Goal: Transaction & Acquisition: Purchase product/service

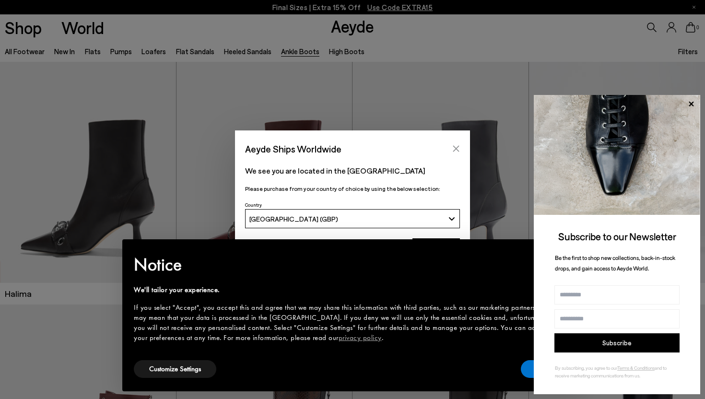
click at [454, 148] on icon "Close" at bounding box center [456, 149] width 8 height 8
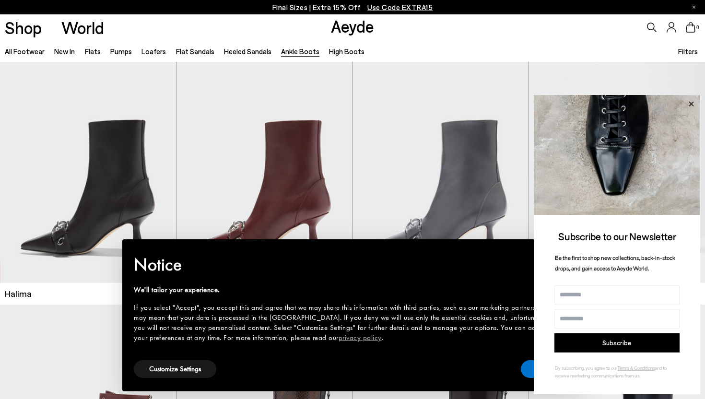
click at [692, 103] on icon at bounding box center [691, 103] width 5 height 5
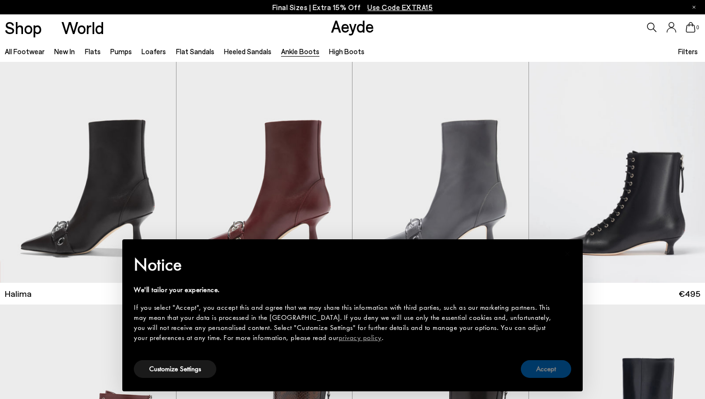
click at [544, 372] on button "Accept" at bounding box center [546, 369] width 50 height 18
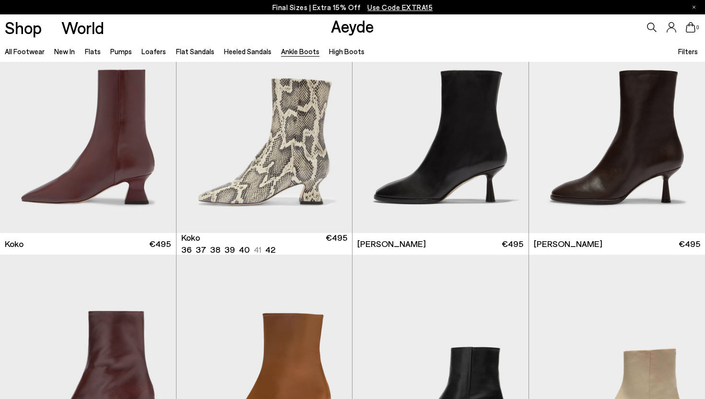
scroll to position [543, 0]
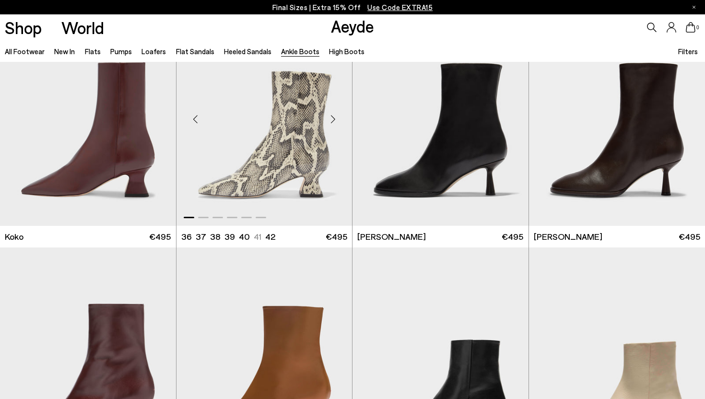
click at [334, 119] on div "Next slide" at bounding box center [333, 119] width 29 height 29
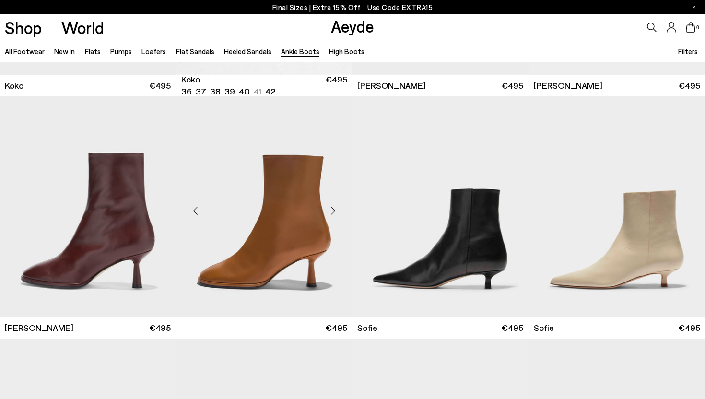
scroll to position [719, 0]
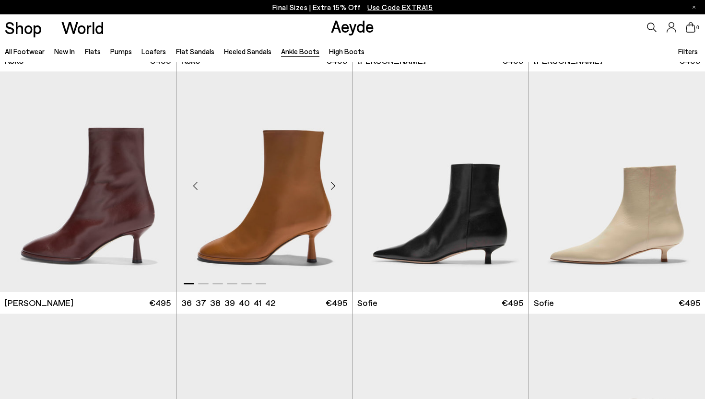
click at [336, 186] on div "Next slide" at bounding box center [333, 185] width 29 height 29
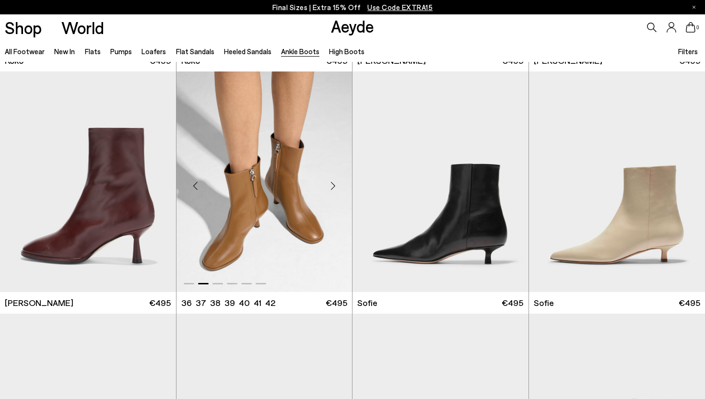
click at [336, 186] on div "Next slide" at bounding box center [333, 185] width 29 height 29
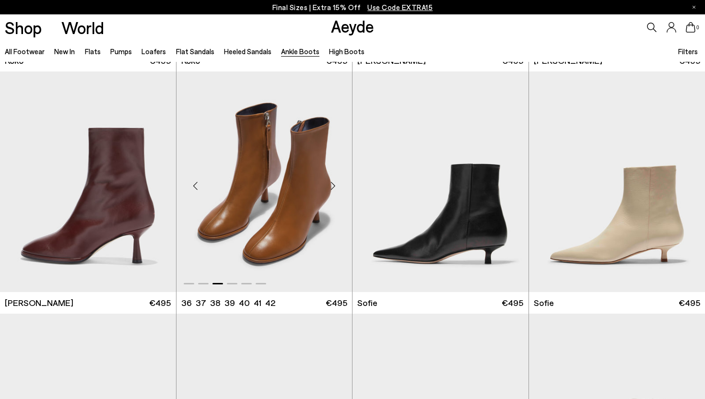
click at [336, 186] on div "Next slide" at bounding box center [333, 185] width 29 height 29
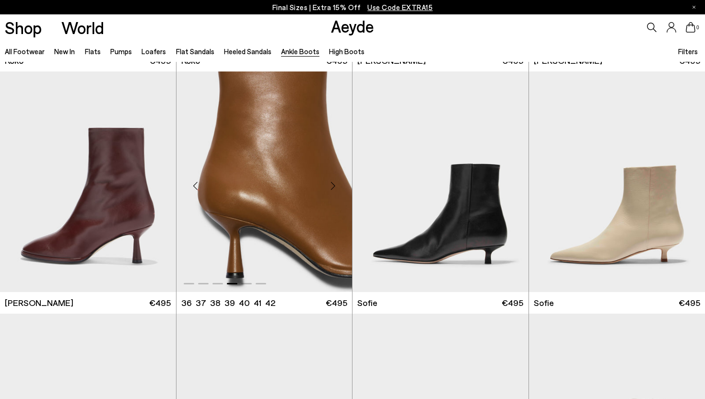
click at [336, 186] on div "Next slide" at bounding box center [333, 185] width 29 height 29
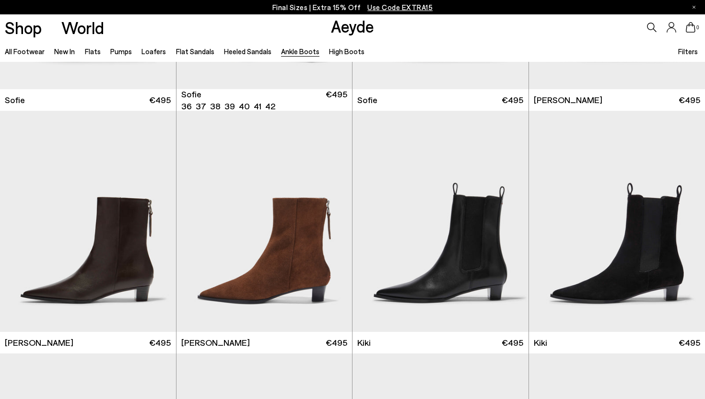
scroll to position [1214, 0]
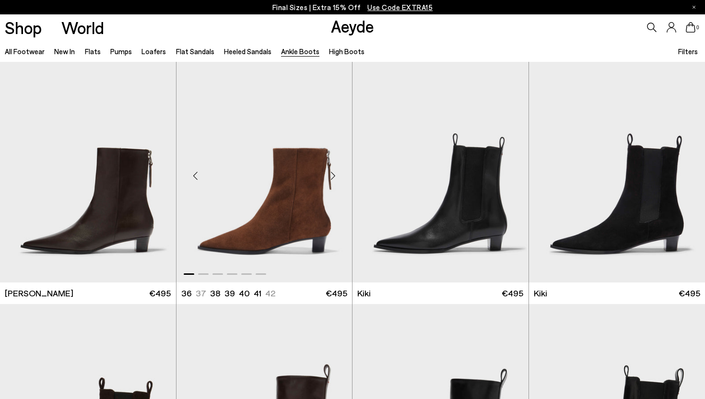
click at [335, 180] on div "Next slide" at bounding box center [333, 176] width 29 height 29
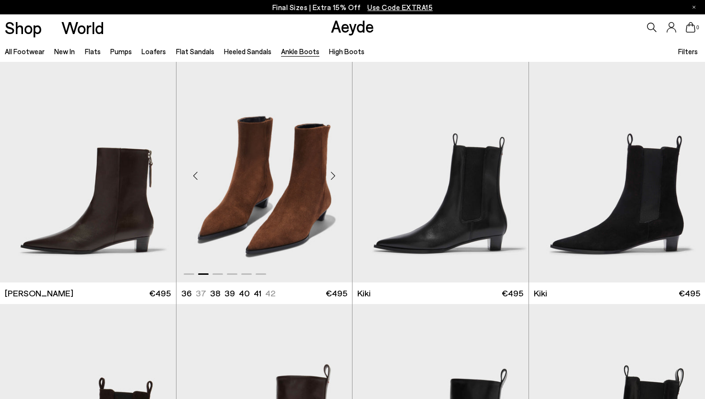
click at [335, 180] on div "Next slide" at bounding box center [333, 176] width 29 height 29
